Goal: Transaction & Acquisition: Book appointment/travel/reservation

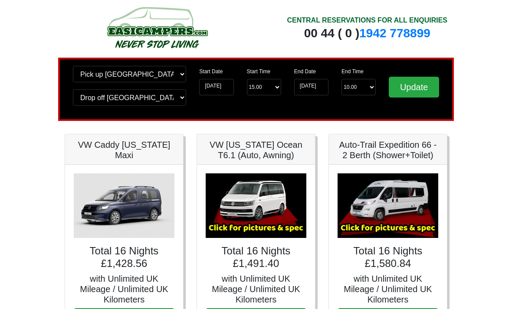
scroll to position [10, 0]
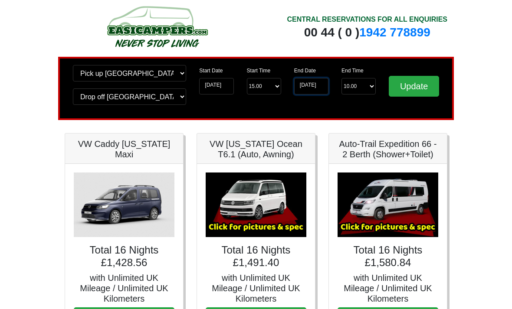
click at [315, 88] on input "22-10-2025" at bounding box center [311, 86] width 34 height 16
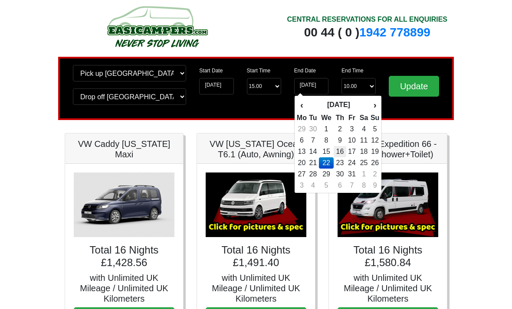
click at [342, 151] on td "16" at bounding box center [340, 151] width 13 height 11
type input "16-10-2025"
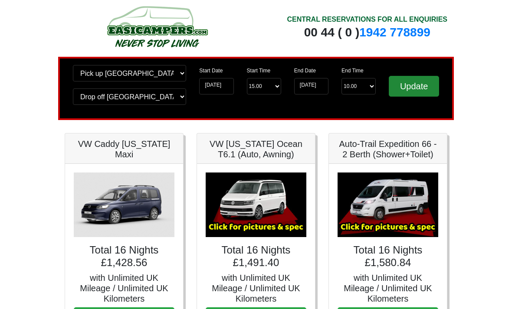
click at [418, 91] on input "Update" at bounding box center [414, 86] width 50 height 21
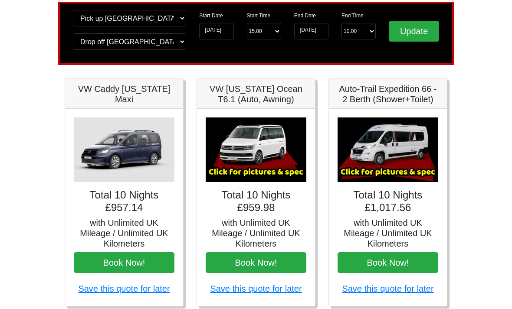
scroll to position [64, 0]
click at [150, 193] on h4 "Total 10 Nights £957.14" at bounding box center [124, 202] width 101 height 25
click at [147, 262] on button "Book Now!" at bounding box center [124, 263] width 101 height 21
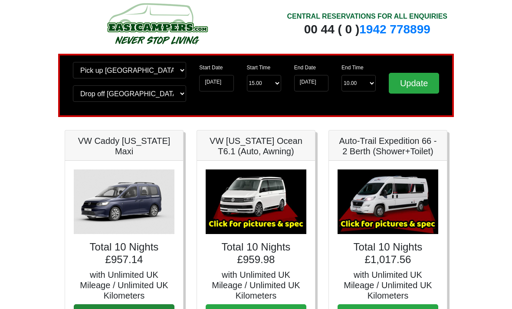
scroll to position [0, 0]
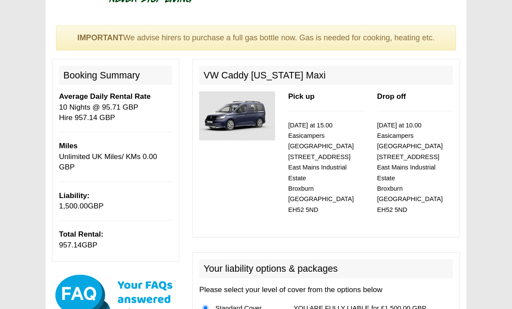
scroll to position [48, 0]
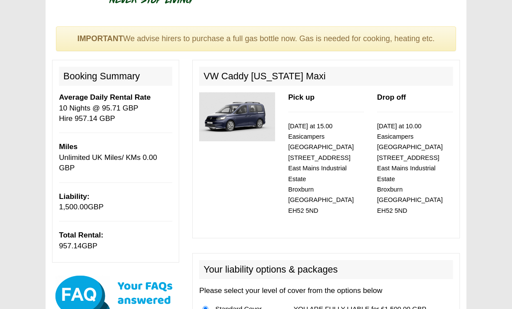
click at [252, 118] on img at bounding box center [237, 116] width 76 height 49
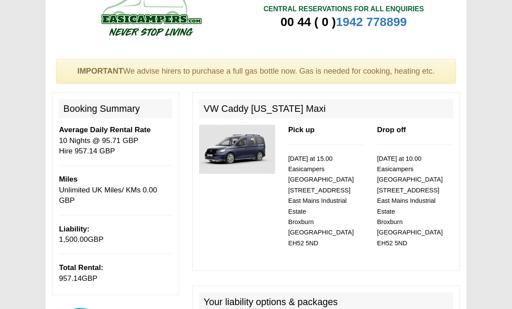
scroll to position [0, 0]
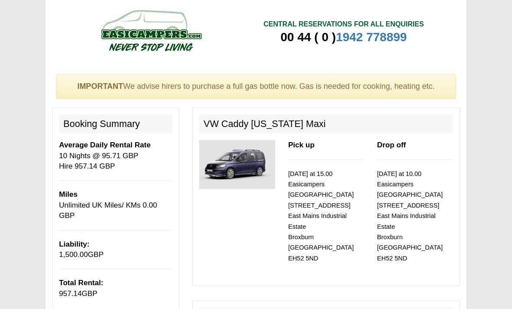
click at [181, 35] on img at bounding box center [151, 31] width 165 height 48
